Goal: Information Seeking & Learning: Check status

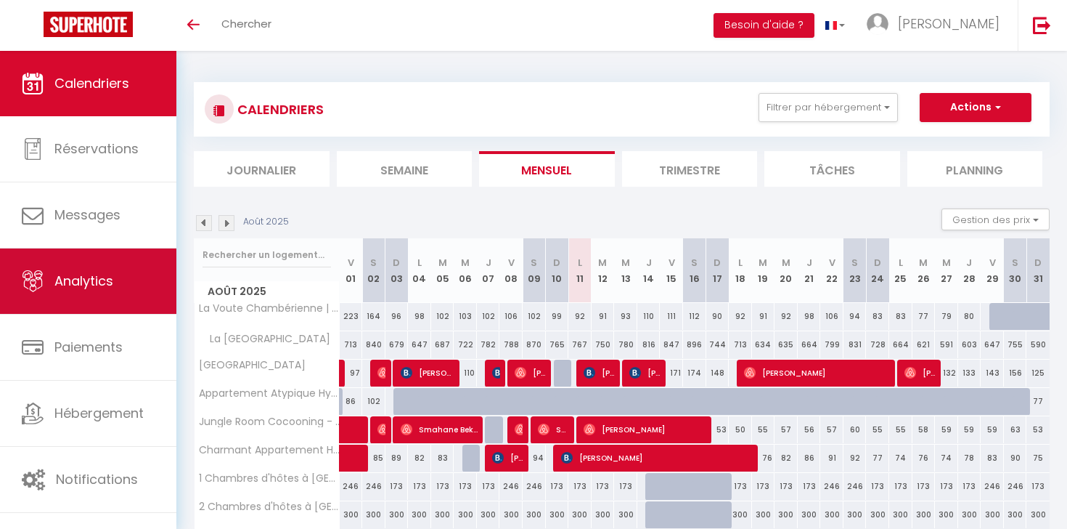
click at [114, 293] on link "Analytics" at bounding box center [88, 280] width 176 height 65
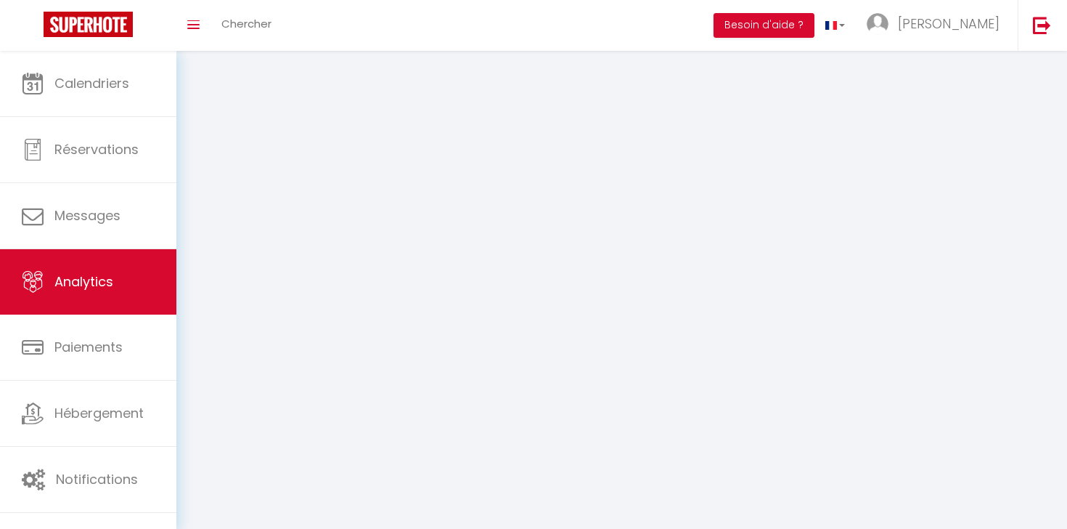
select select "2025"
select select "8"
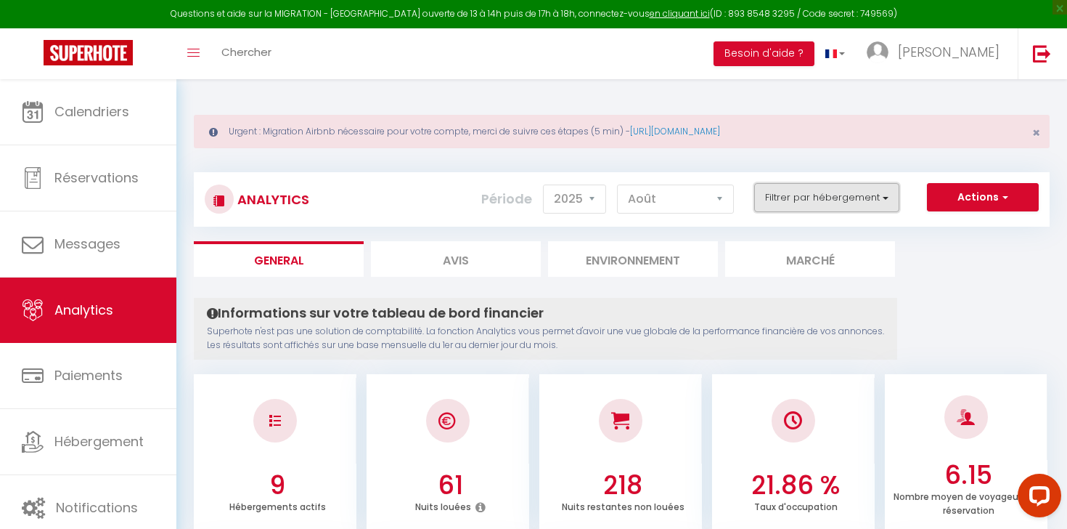
click at [794, 202] on button "Filtrer par hébergement" at bounding box center [826, 197] width 145 height 29
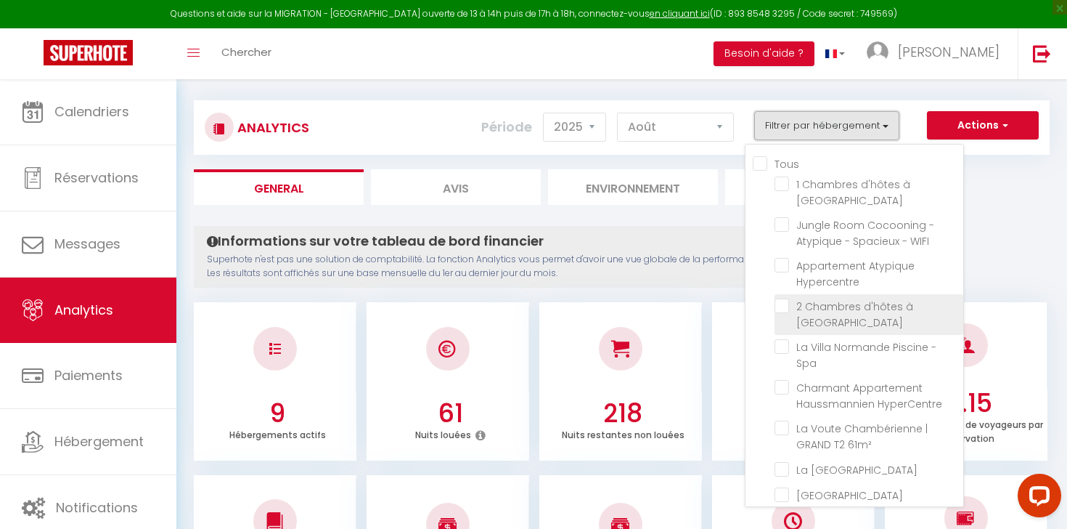
scroll to position [74, 0]
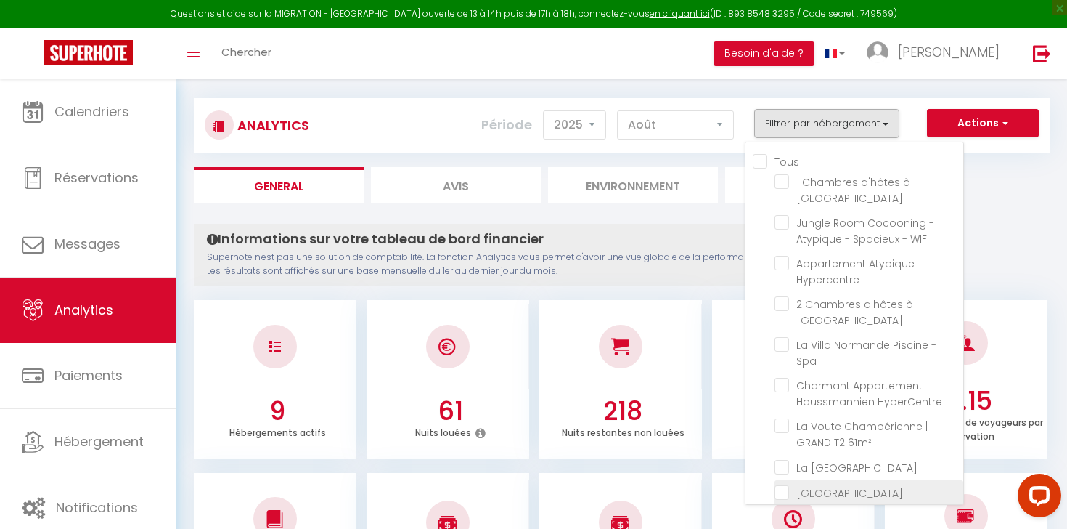
click at [781, 484] on Rouennaise "checkbox" at bounding box center [869, 491] width 189 height 15
checkbox Rouennaise "true"
checkbox Trêve "false"
checkbox WIFI "false"
checkbox Hypercentre "false"
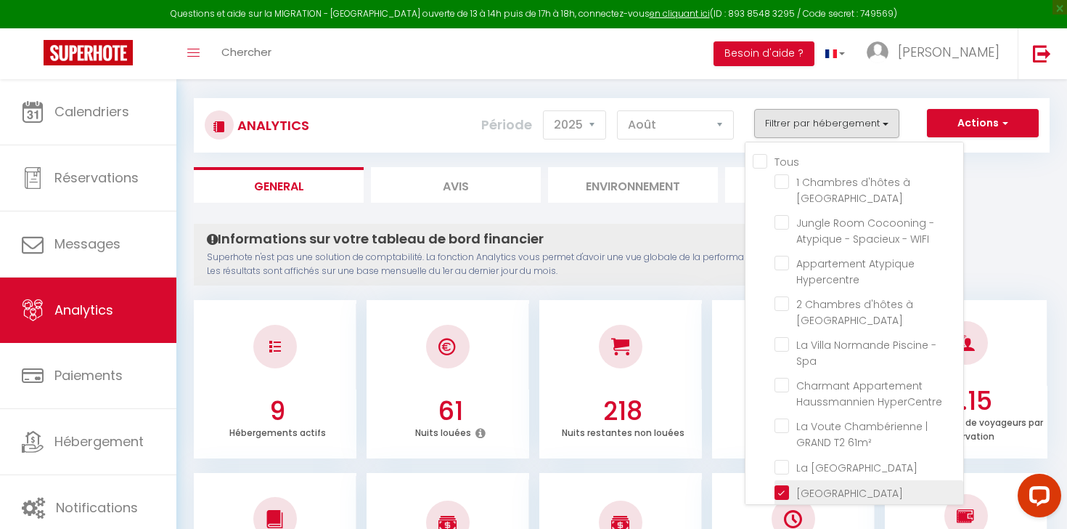
checkbox Trêve "false"
checkbox Spa "false"
checkbox HyperCentre "false"
checkbox 61m² "false"
checkbox Normande "false"
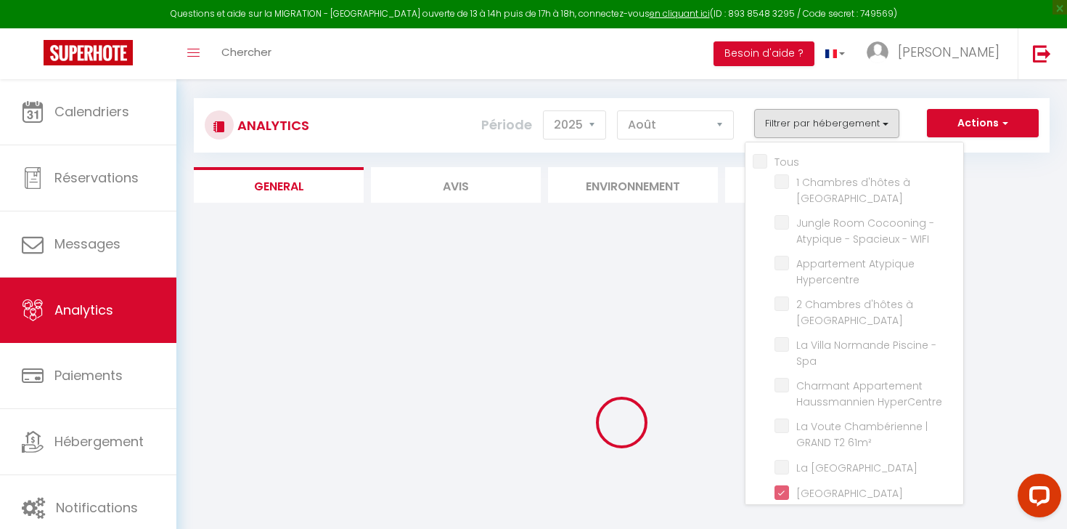
checkbox Trêve "false"
checkbox WIFI "false"
checkbox Hypercentre "false"
checkbox Trêve "false"
checkbox Spa "false"
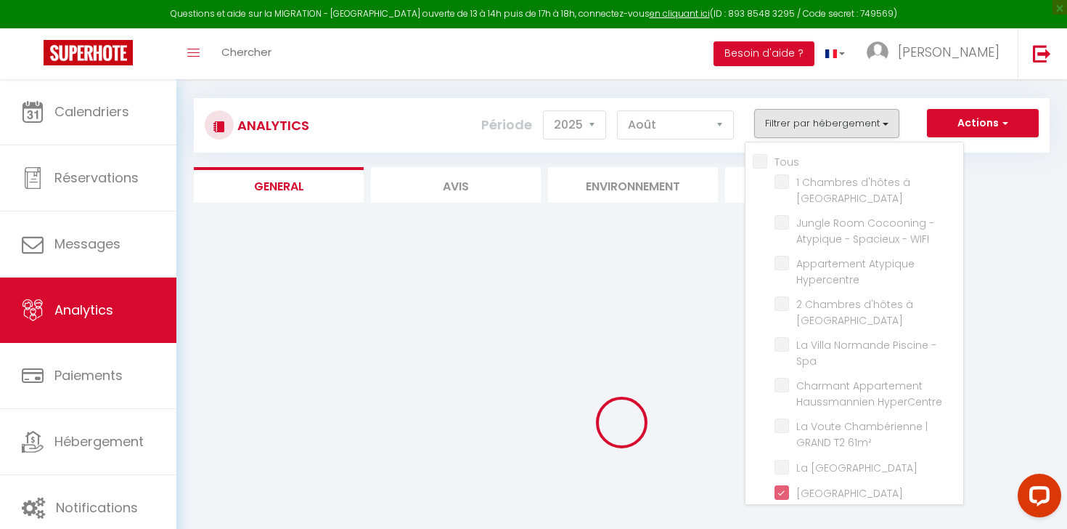
checkbox HyperCentre "false"
checkbox 61m² "false"
checkbox Normande "false"
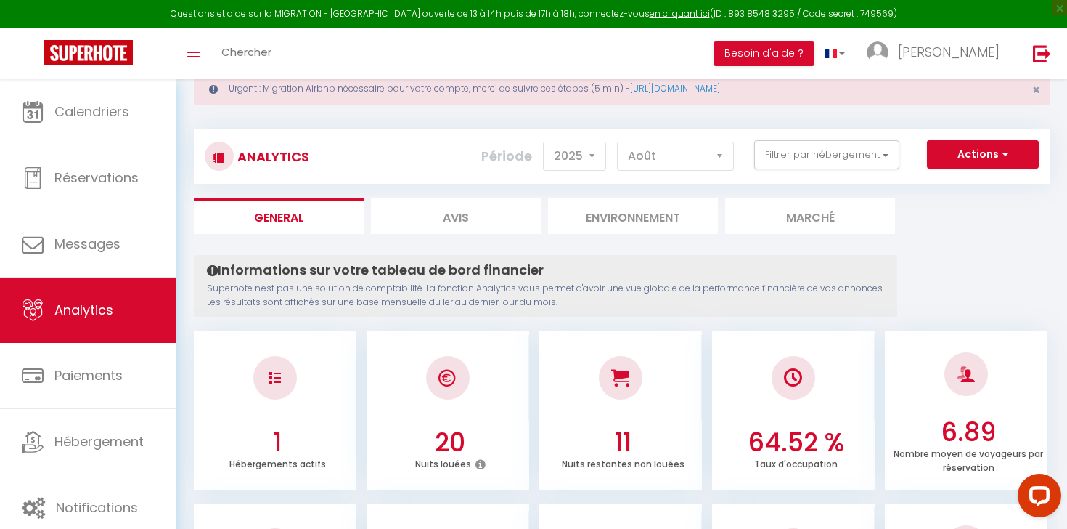
scroll to position [0, 0]
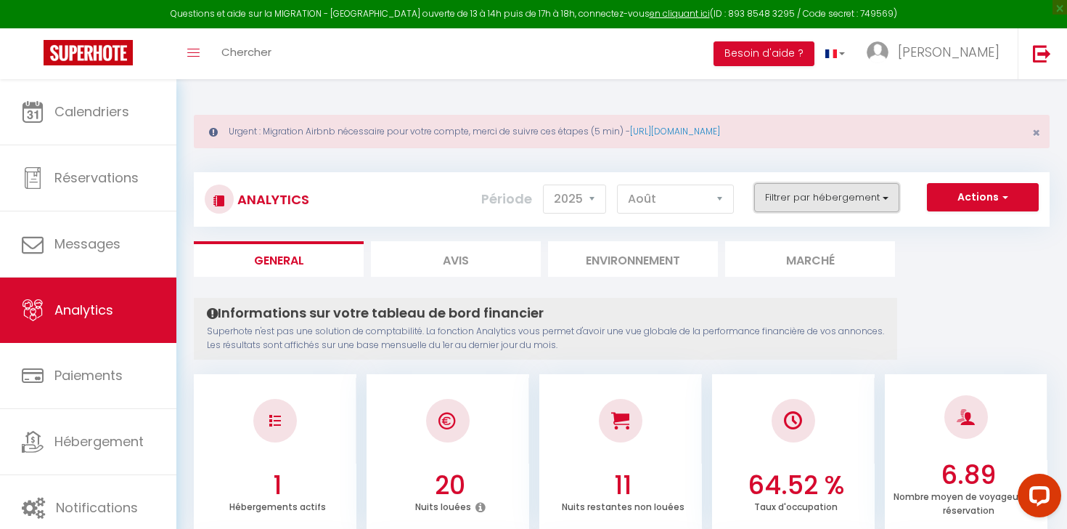
click at [798, 197] on button "Filtrer par hébergement" at bounding box center [826, 197] width 145 height 29
select select "9"
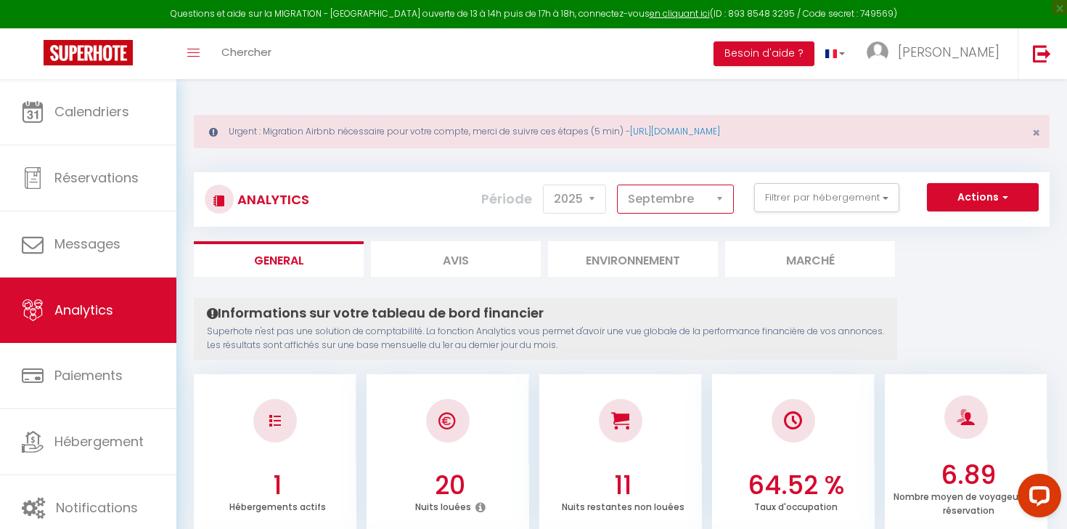
click option "Septembre" at bounding box center [0, 0] width 0 height 0
